Goal: Task Accomplishment & Management: Use online tool/utility

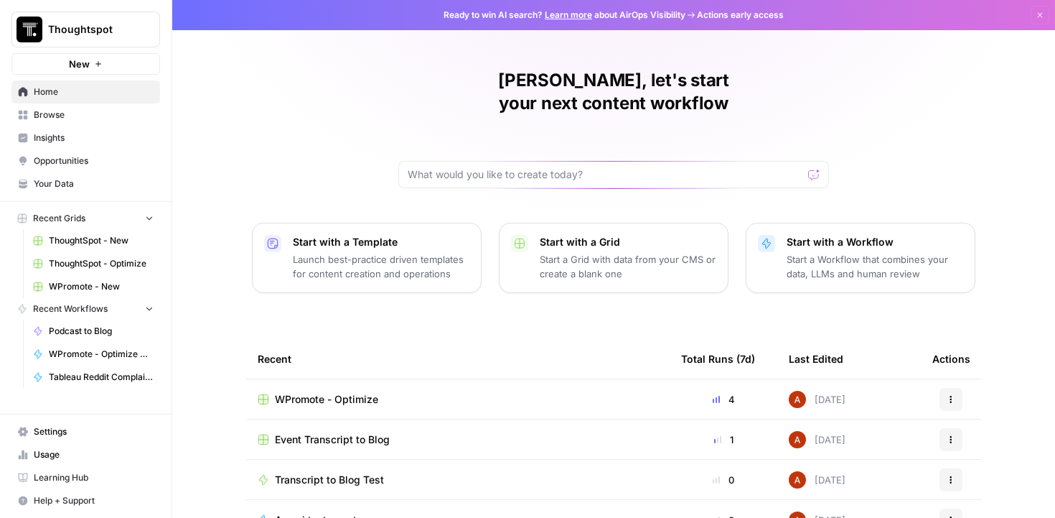
click at [299, 392] on span "WPromote - Optimize" at bounding box center [326, 399] width 103 height 14
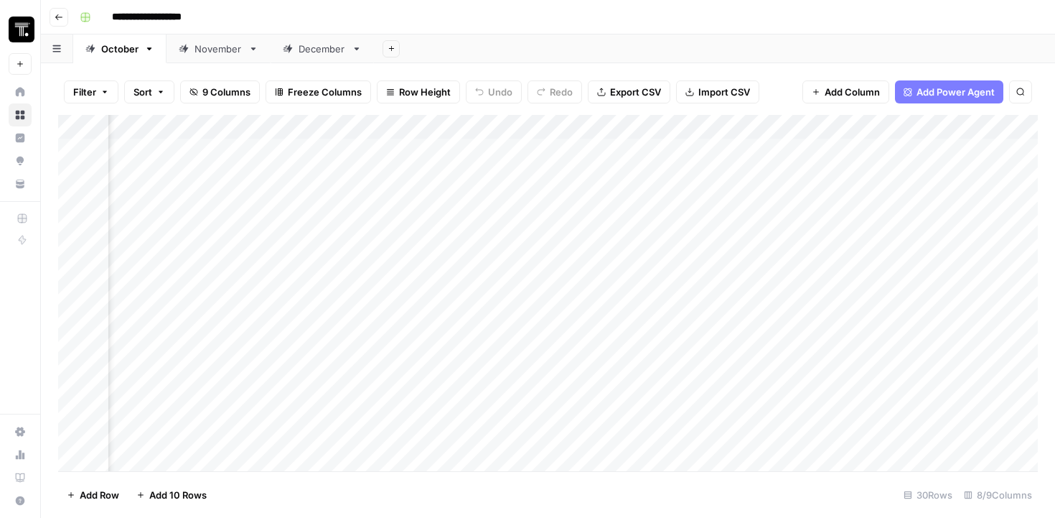
scroll to position [1, 121]
click at [747, 151] on div "Add Column" at bounding box center [548, 293] width 980 height 356
click at [895, 144] on div "Add Column" at bounding box center [548, 293] width 980 height 356
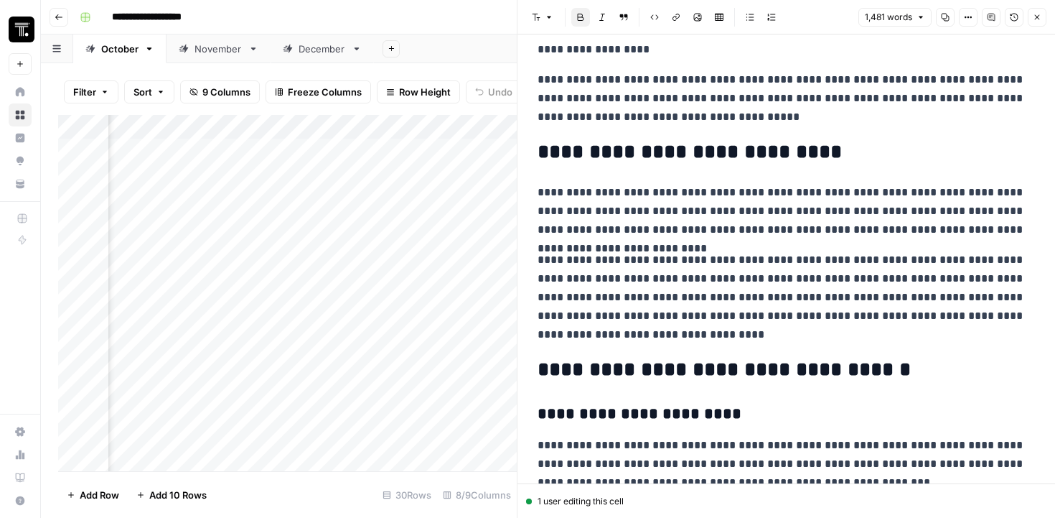
scroll to position [373, 0]
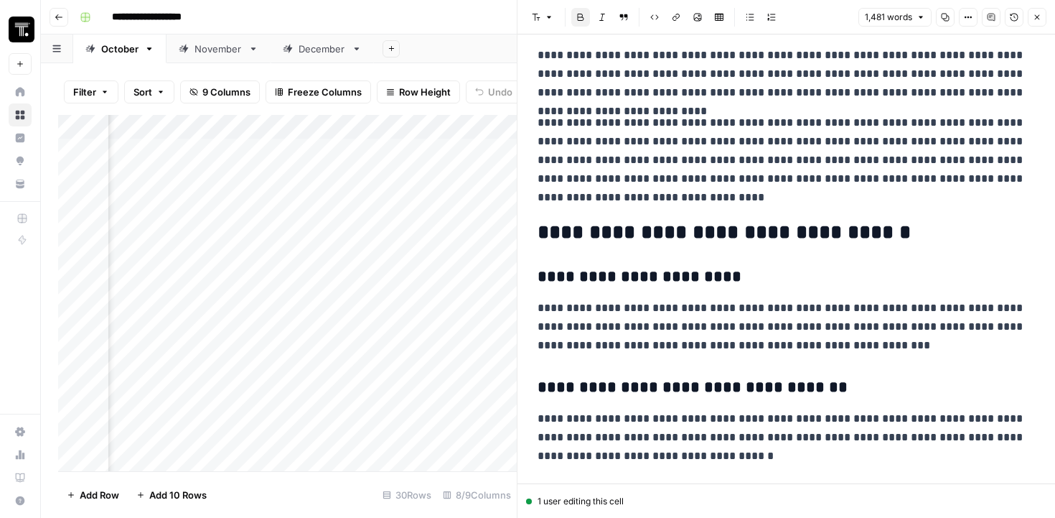
click at [496, 344] on div "Add Column" at bounding box center [287, 293] width 459 height 356
click at [1034, 19] on icon "button" at bounding box center [1037, 17] width 9 height 9
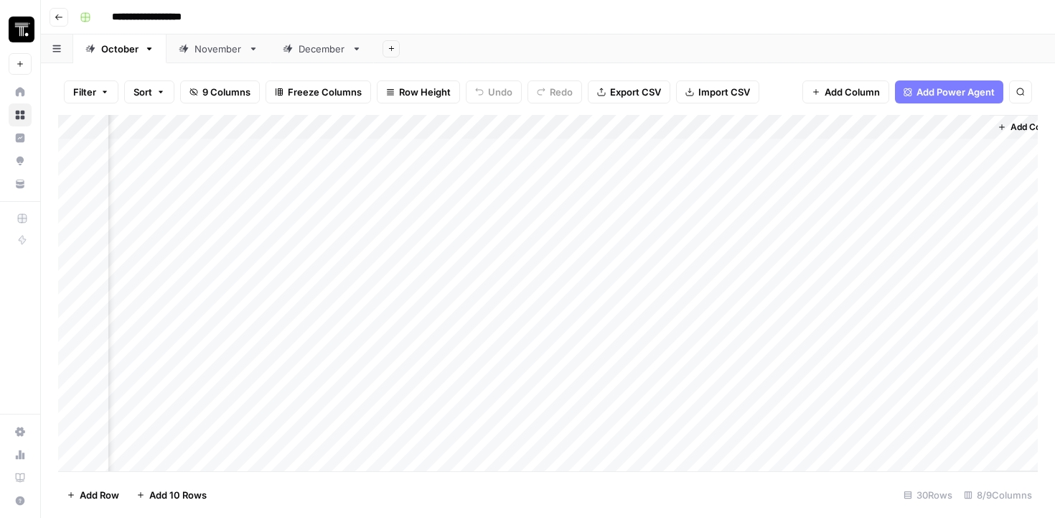
scroll to position [1, 810]
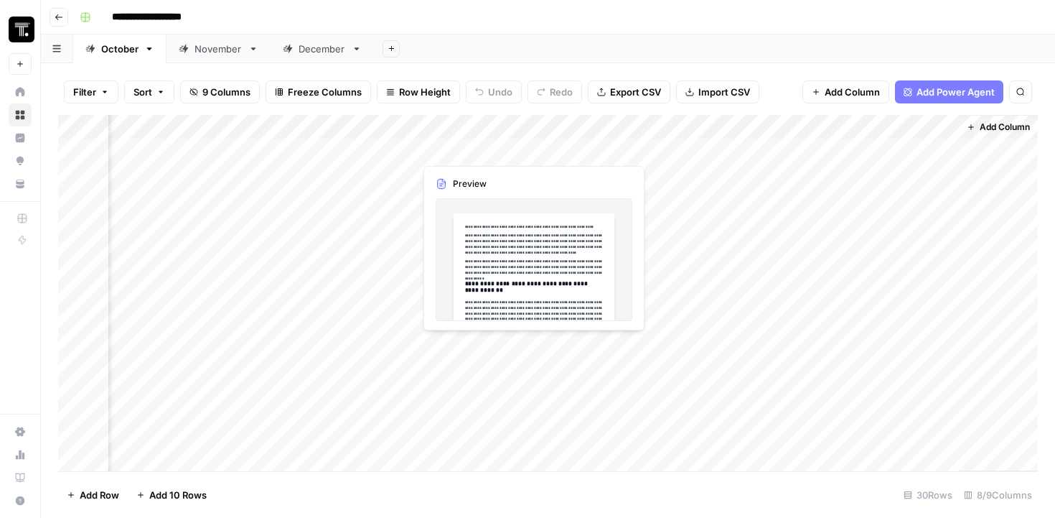
click at [527, 149] on div "Add Column" at bounding box center [548, 293] width 980 height 356
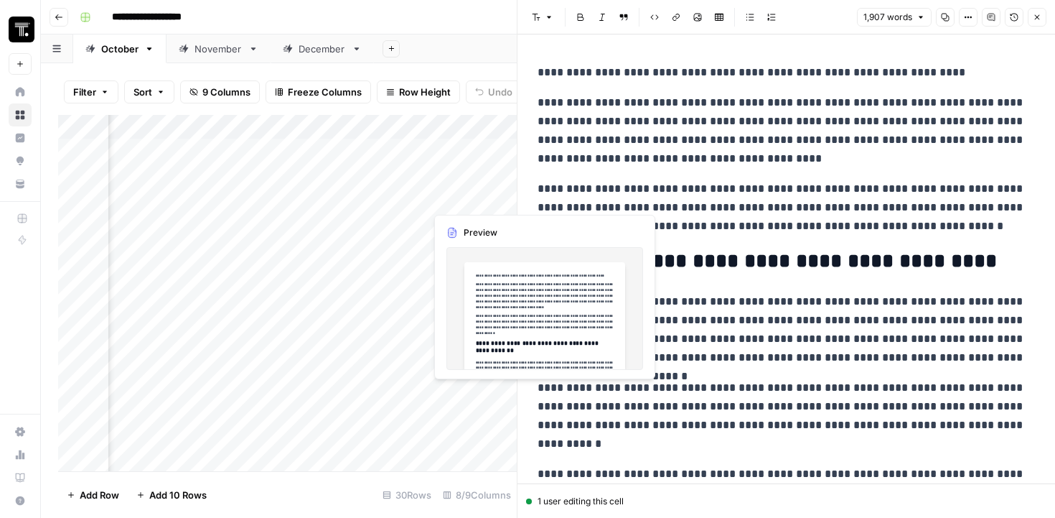
click at [466, 190] on div "Add Column" at bounding box center [287, 293] width 459 height 356
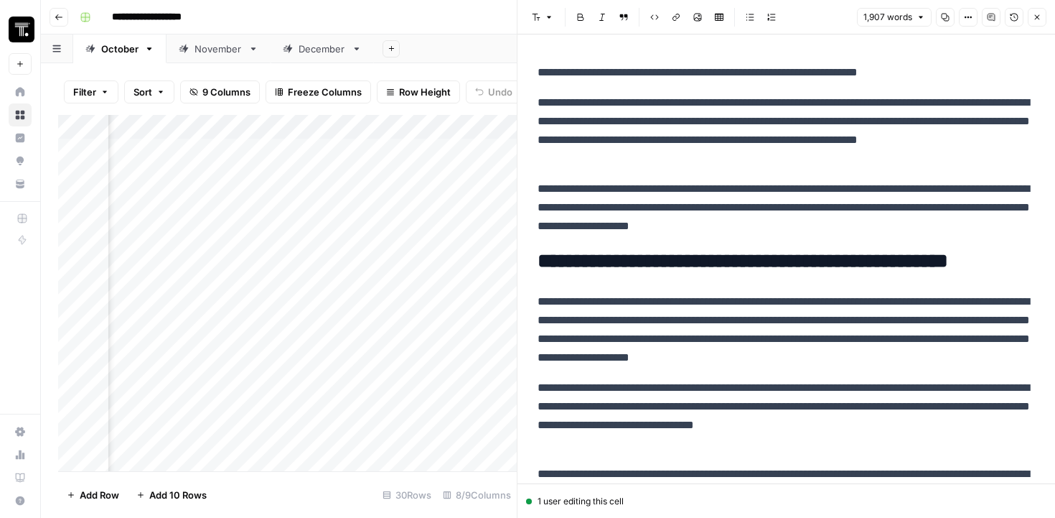
click at [1032, 24] on button "Close" at bounding box center [1037, 17] width 19 height 19
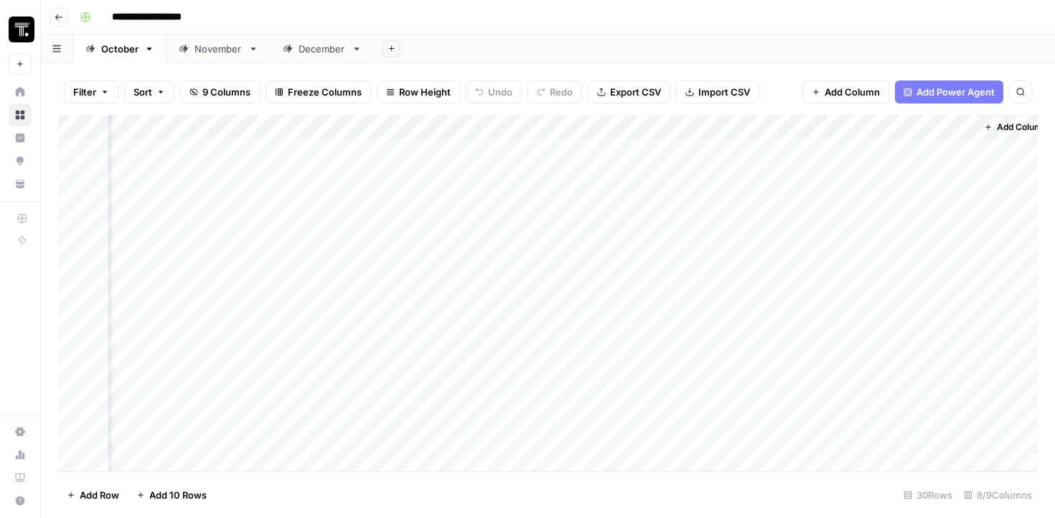
scroll to position [1, 793]
click at [547, 197] on div "Add Column" at bounding box center [548, 293] width 980 height 356
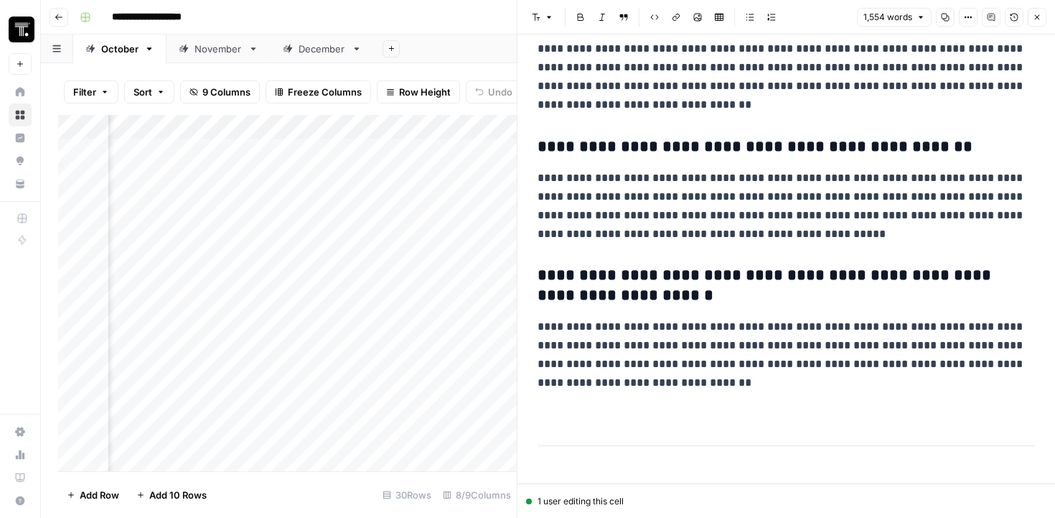
scroll to position [4355, 0]
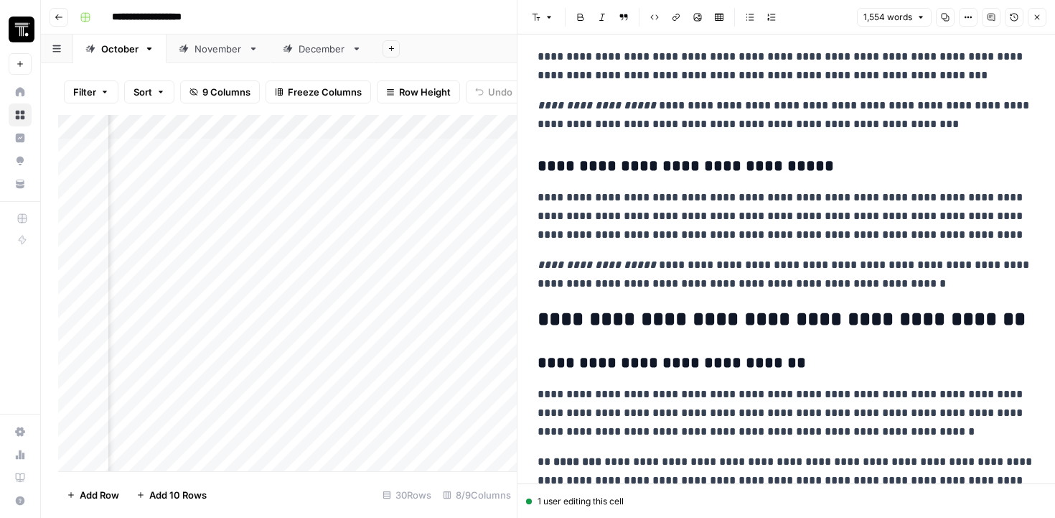
click at [1015, 13] on icon "button" at bounding box center [1014, 17] width 9 height 9
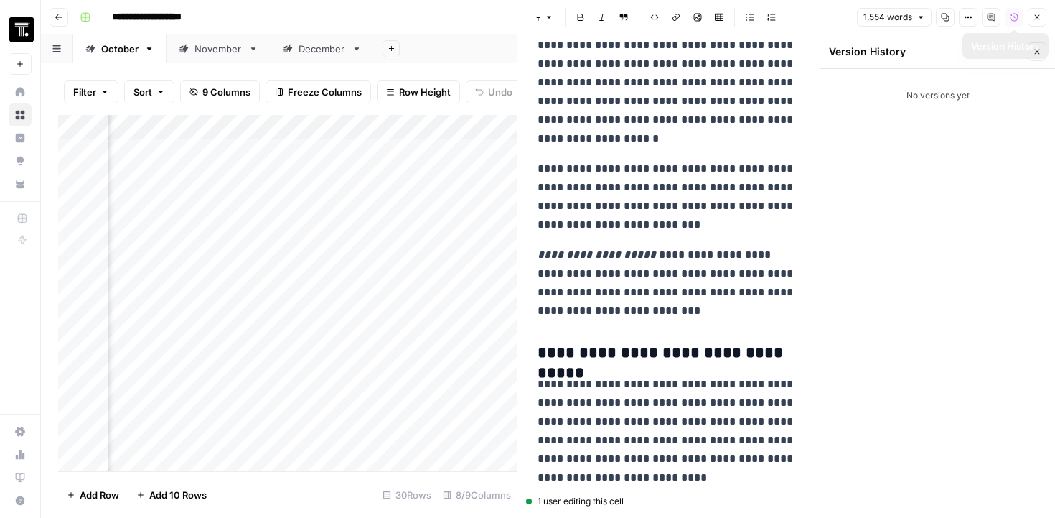
scroll to position [1579, 0]
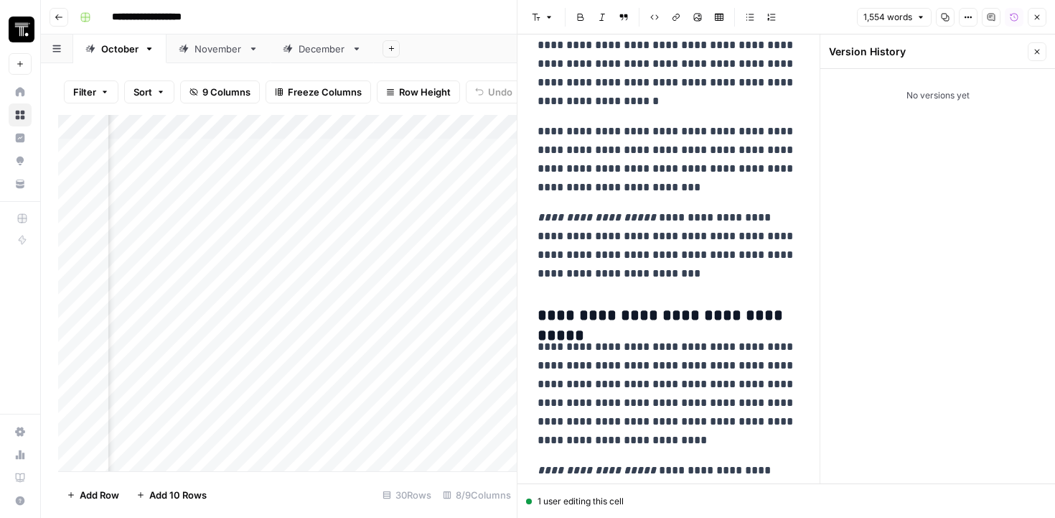
click at [1040, 9] on button "Close" at bounding box center [1037, 17] width 19 height 19
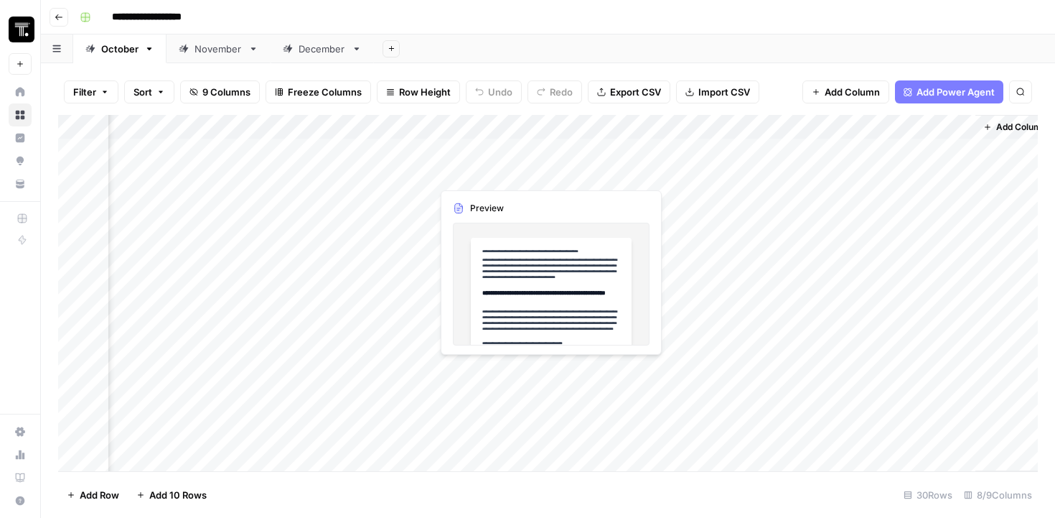
click at [491, 171] on div "Add Column" at bounding box center [548, 293] width 980 height 356
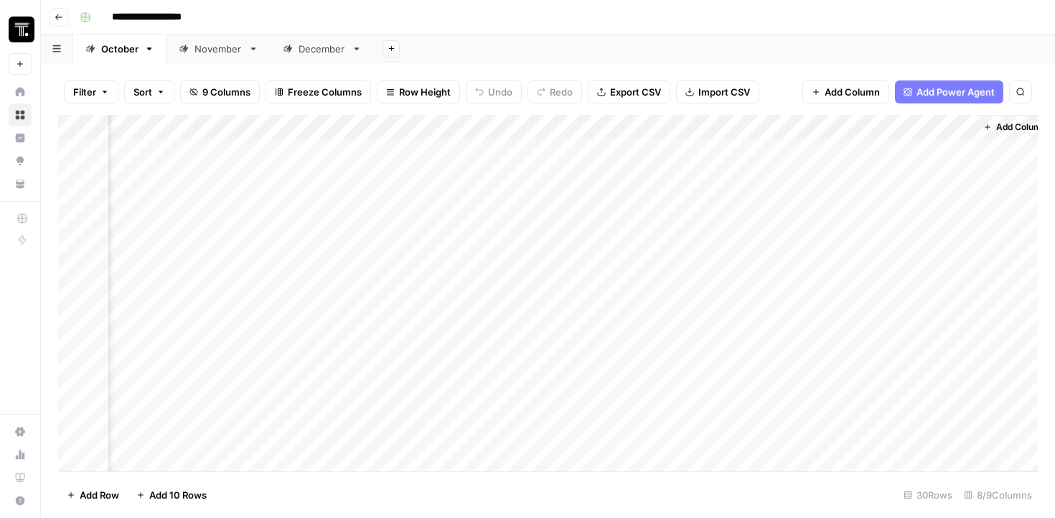
click at [459, 228] on div "Add Column" at bounding box center [548, 293] width 980 height 356
click at [544, 220] on div "Add Column" at bounding box center [548, 293] width 980 height 356
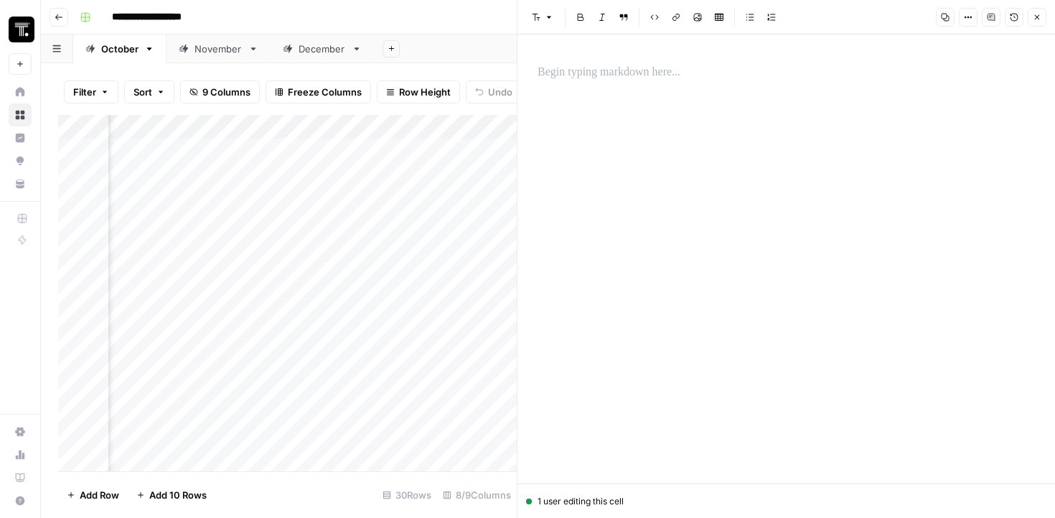
click at [1012, 17] on icon "button" at bounding box center [1014, 17] width 9 height 9
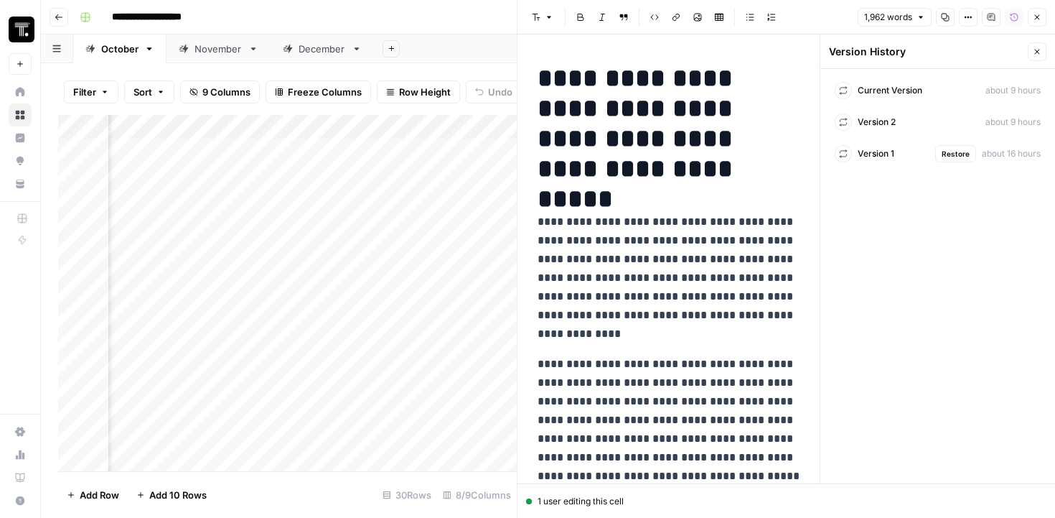
click at [908, 156] on div "Version 1 Restore about 16 hours" at bounding box center [938, 154] width 218 height 26
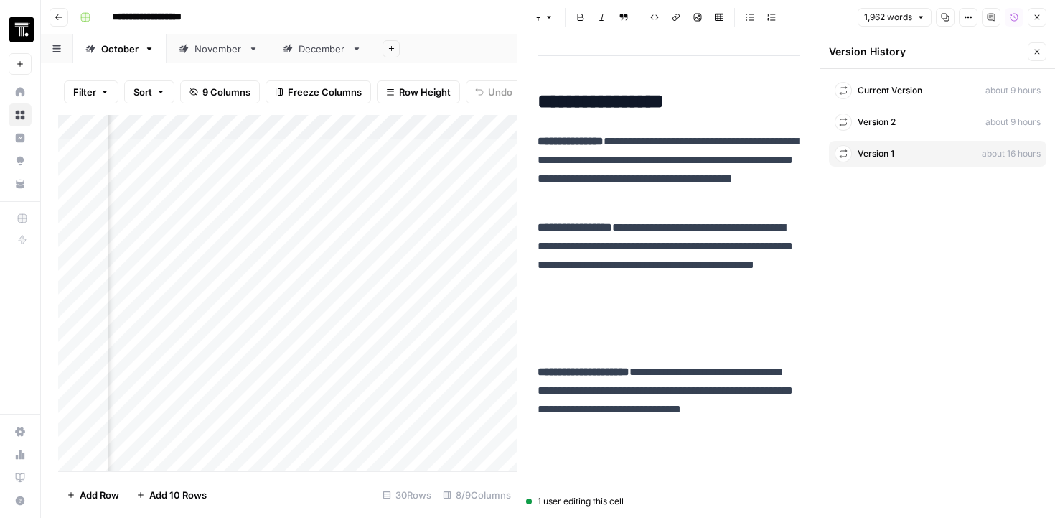
scroll to position [8377, 0]
click at [378, 326] on div "Add Column" at bounding box center [287, 293] width 459 height 356
click at [482, 210] on div "Add Column" at bounding box center [287, 293] width 459 height 356
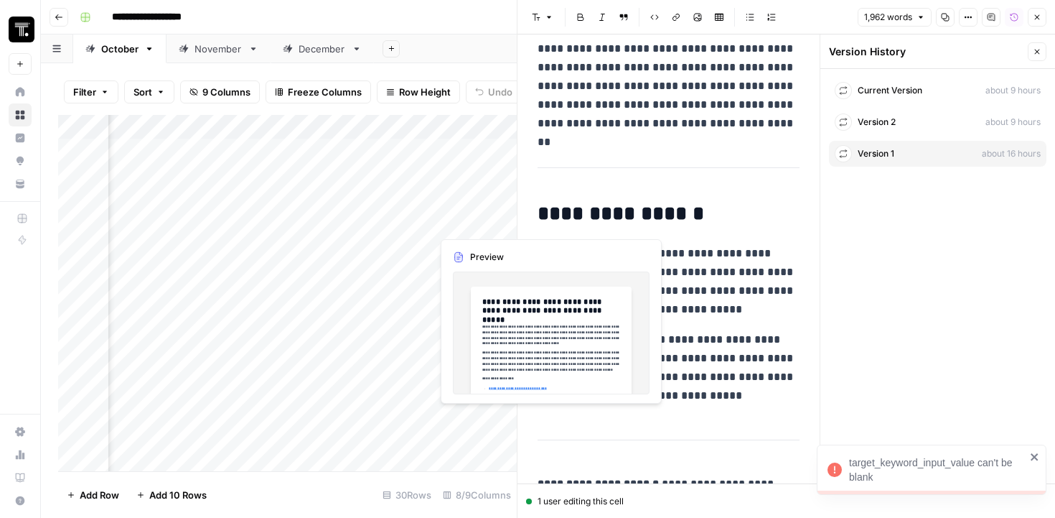
click at [493, 203] on div "Add Column" at bounding box center [287, 293] width 459 height 356
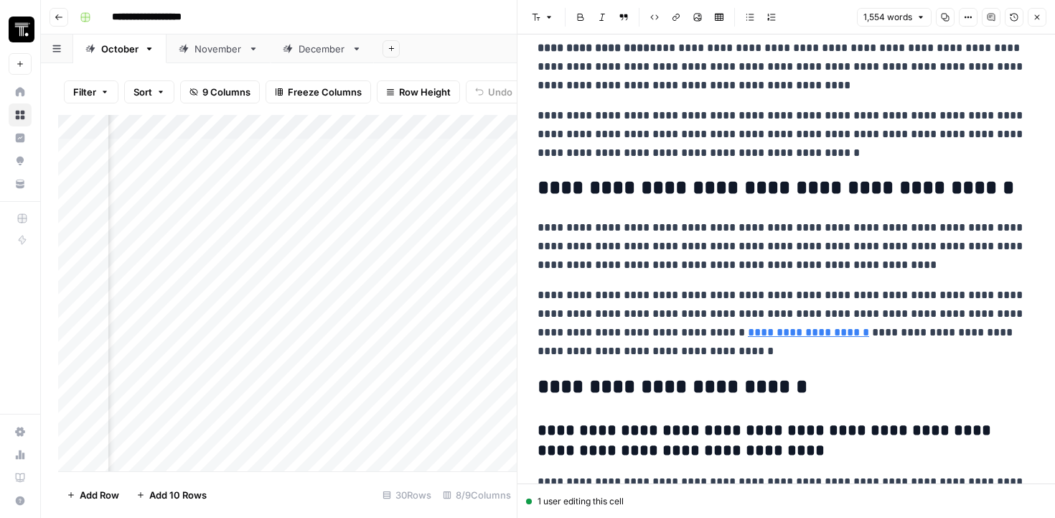
scroll to position [4355, 0]
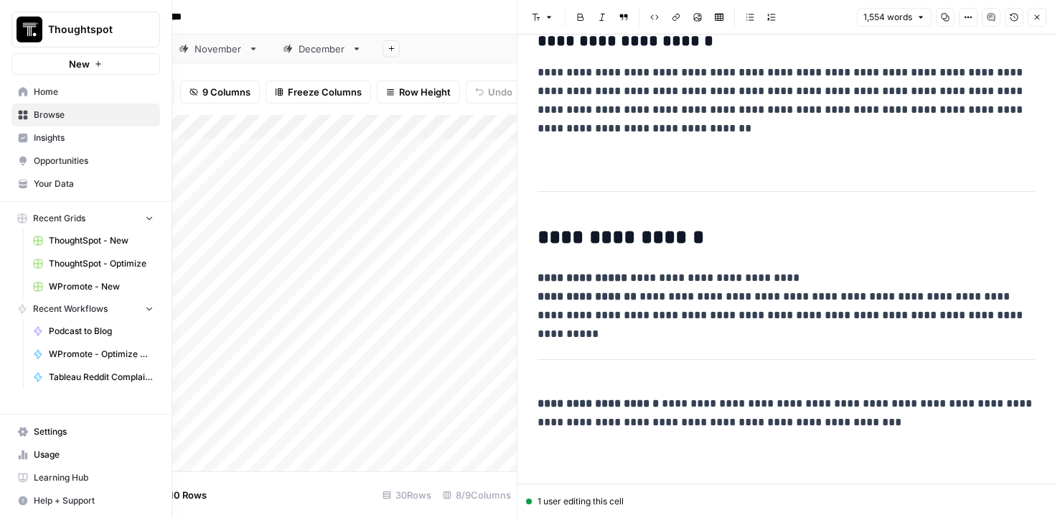
click at [89, 284] on span "WPromote - New" at bounding box center [101, 286] width 105 height 13
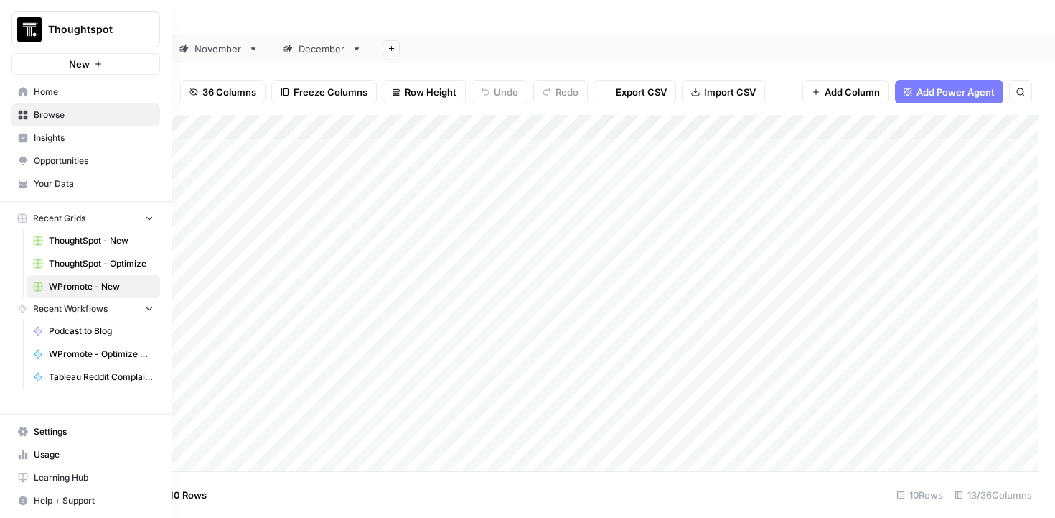
click at [86, 252] on link "ThoughtSpot - Optimize" at bounding box center [94, 263] width 134 height 23
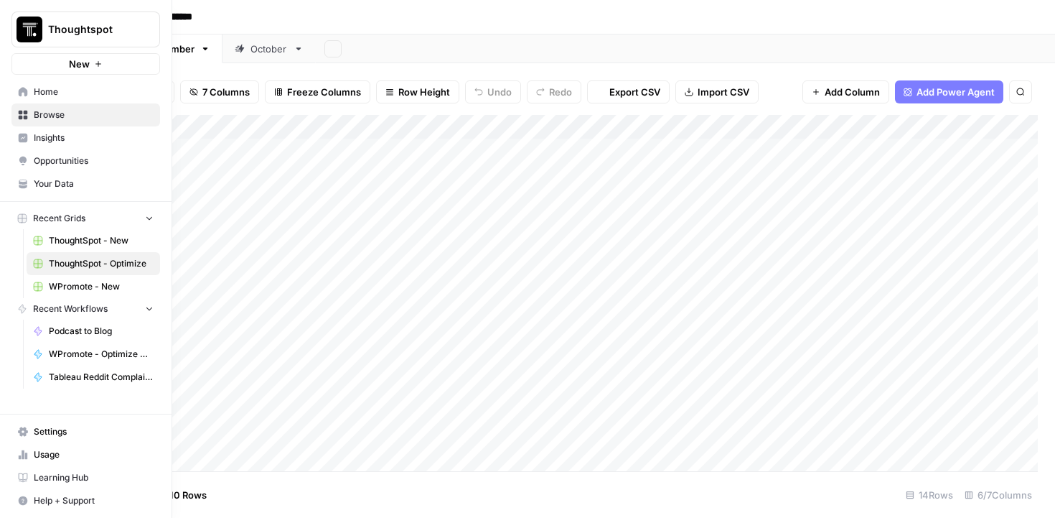
click at [88, 247] on link "ThoughtSpot - New" at bounding box center [94, 240] width 134 height 23
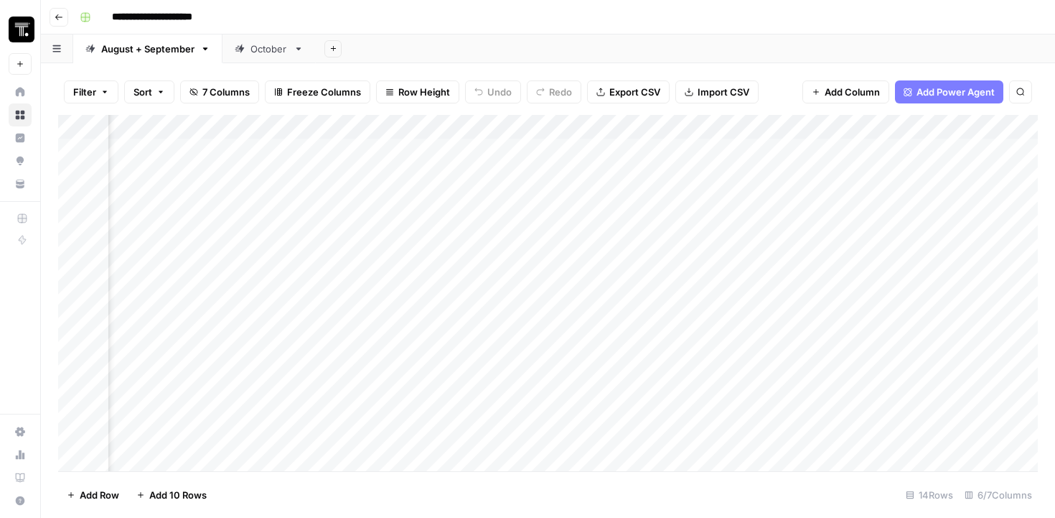
scroll to position [0, 405]
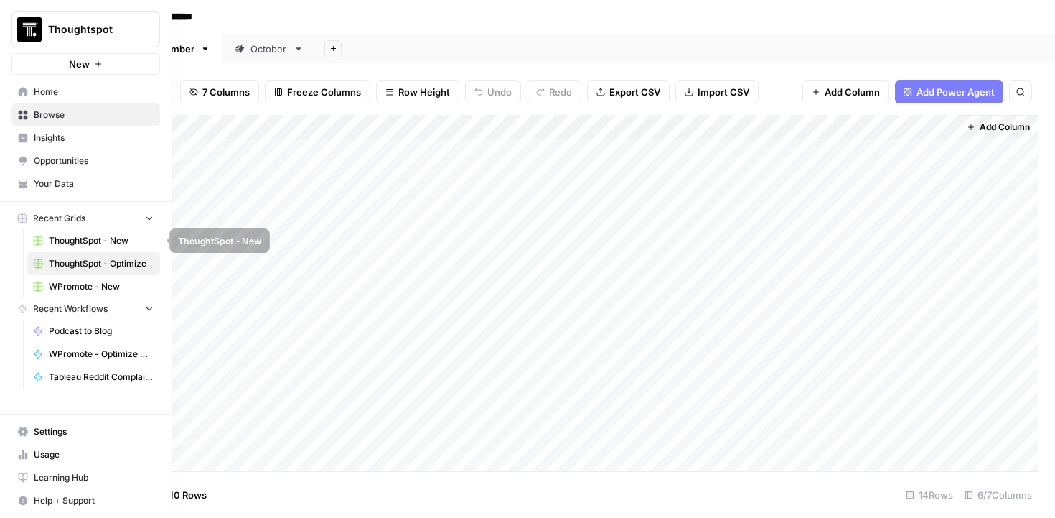
click at [72, 238] on span "ThoughtSpot - New" at bounding box center [101, 240] width 105 height 13
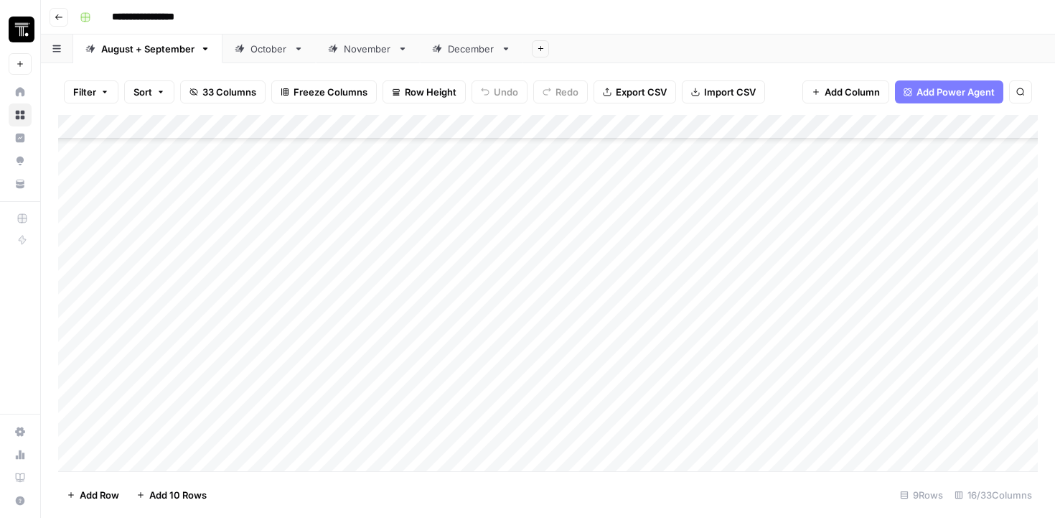
scroll to position [260, 0]
click at [569, 394] on div "Add Column" at bounding box center [548, 293] width 980 height 356
